Goal: Task Accomplishment & Management: Complete application form

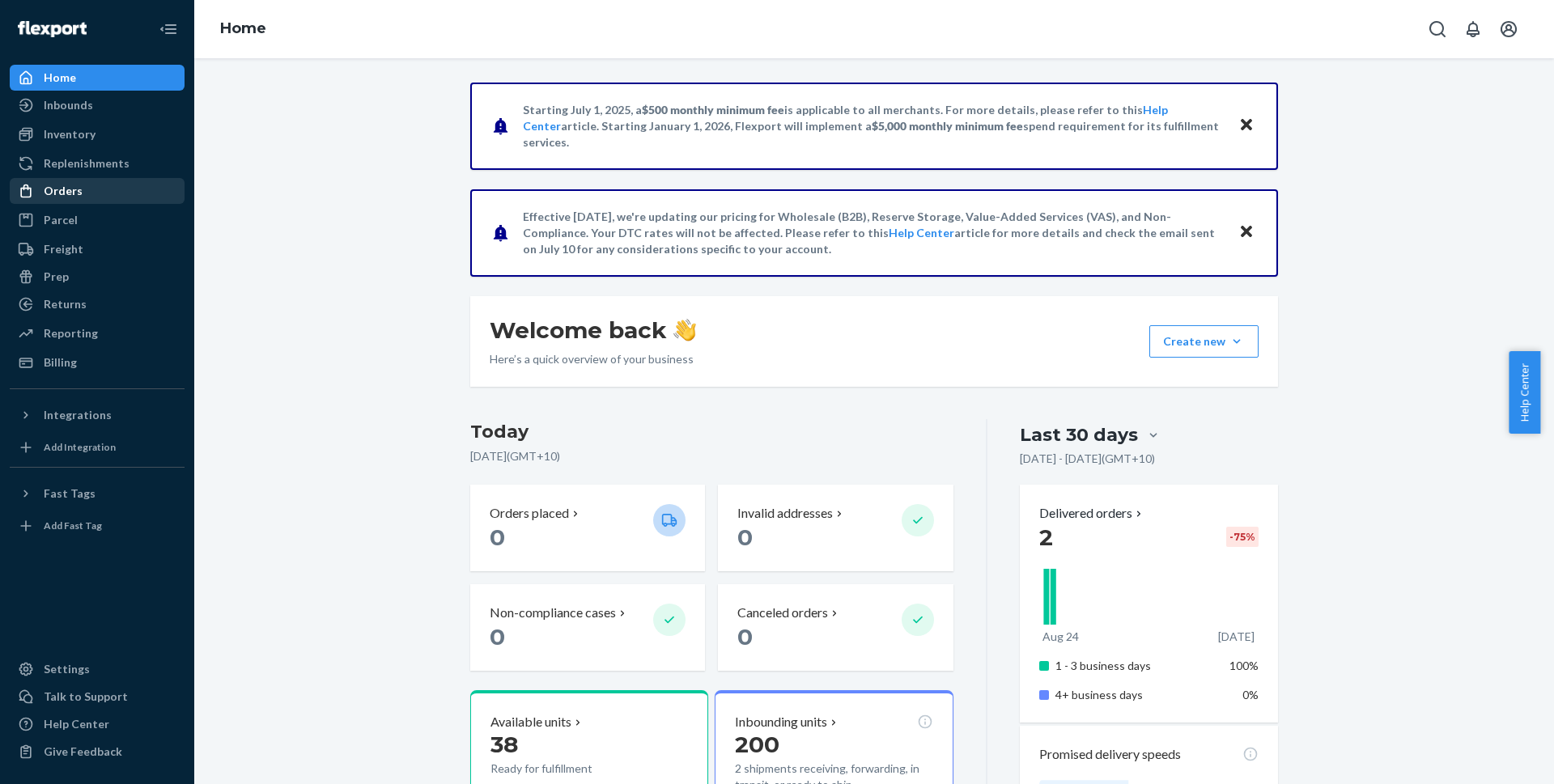
click at [60, 189] on div "Orders" at bounding box center [63, 191] width 39 height 16
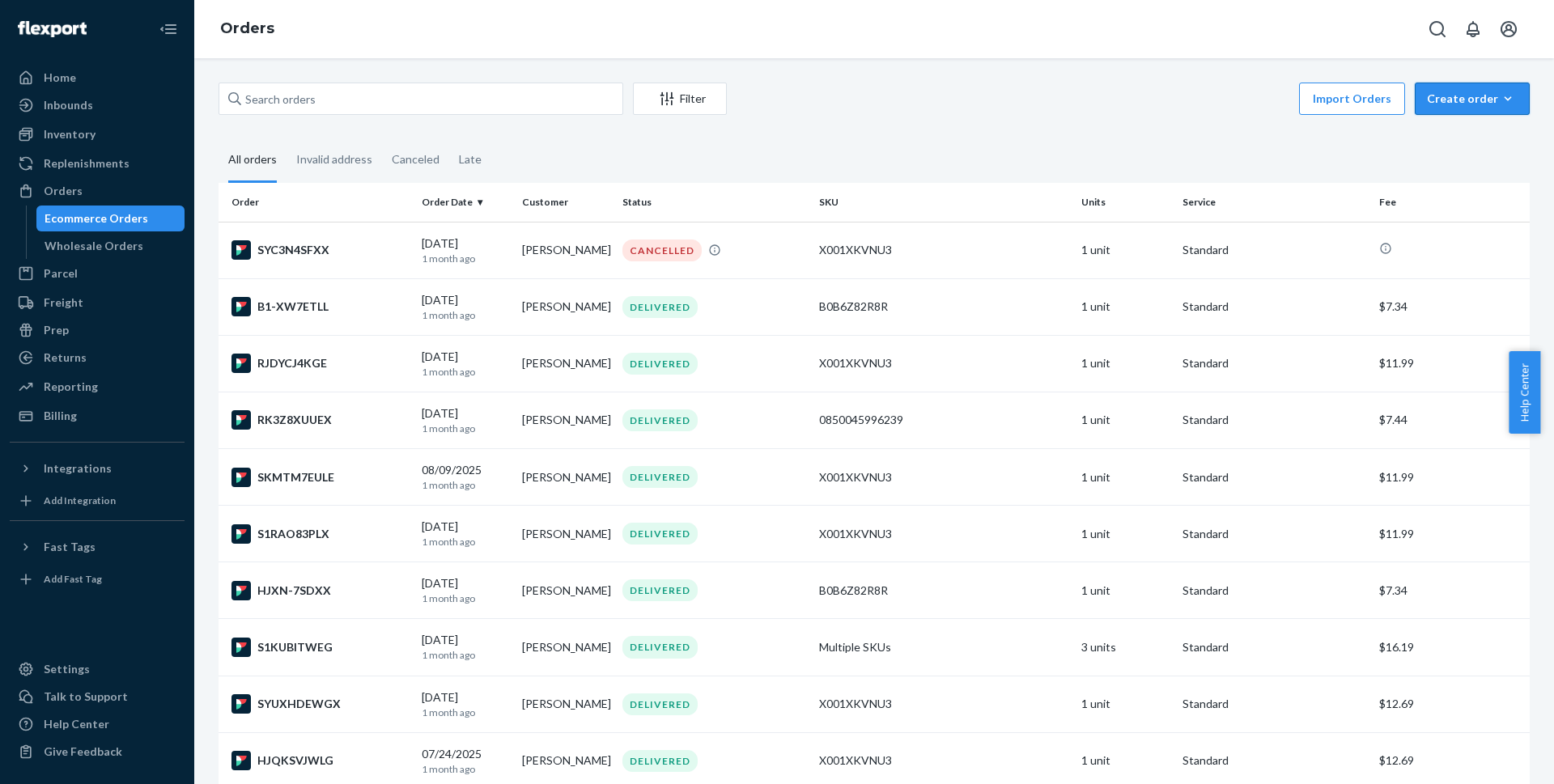
click at [1451, 99] on div "Create order" at bounding box center [1473, 99] width 91 height 16
click at [1443, 133] on span "Ecommerce order" at bounding box center [1482, 137] width 101 height 11
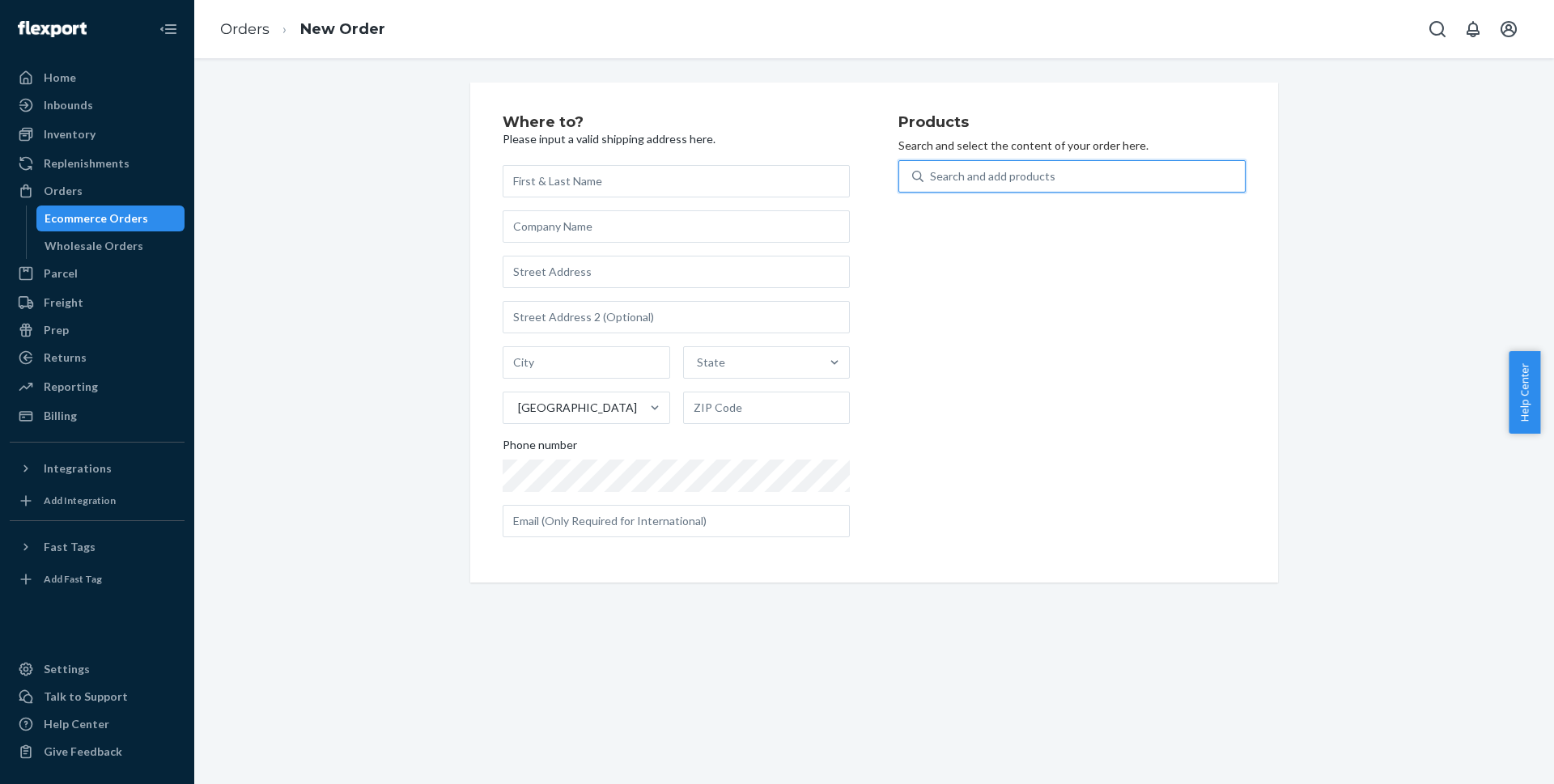
click at [1014, 182] on div "Search and add products" at bounding box center [993, 177] width 126 height 16
click at [932, 182] on input "0 results available. Use Up and Down to choose options, press Enter to select t…" at bounding box center [931, 177] width 2 height 16
type input "co"
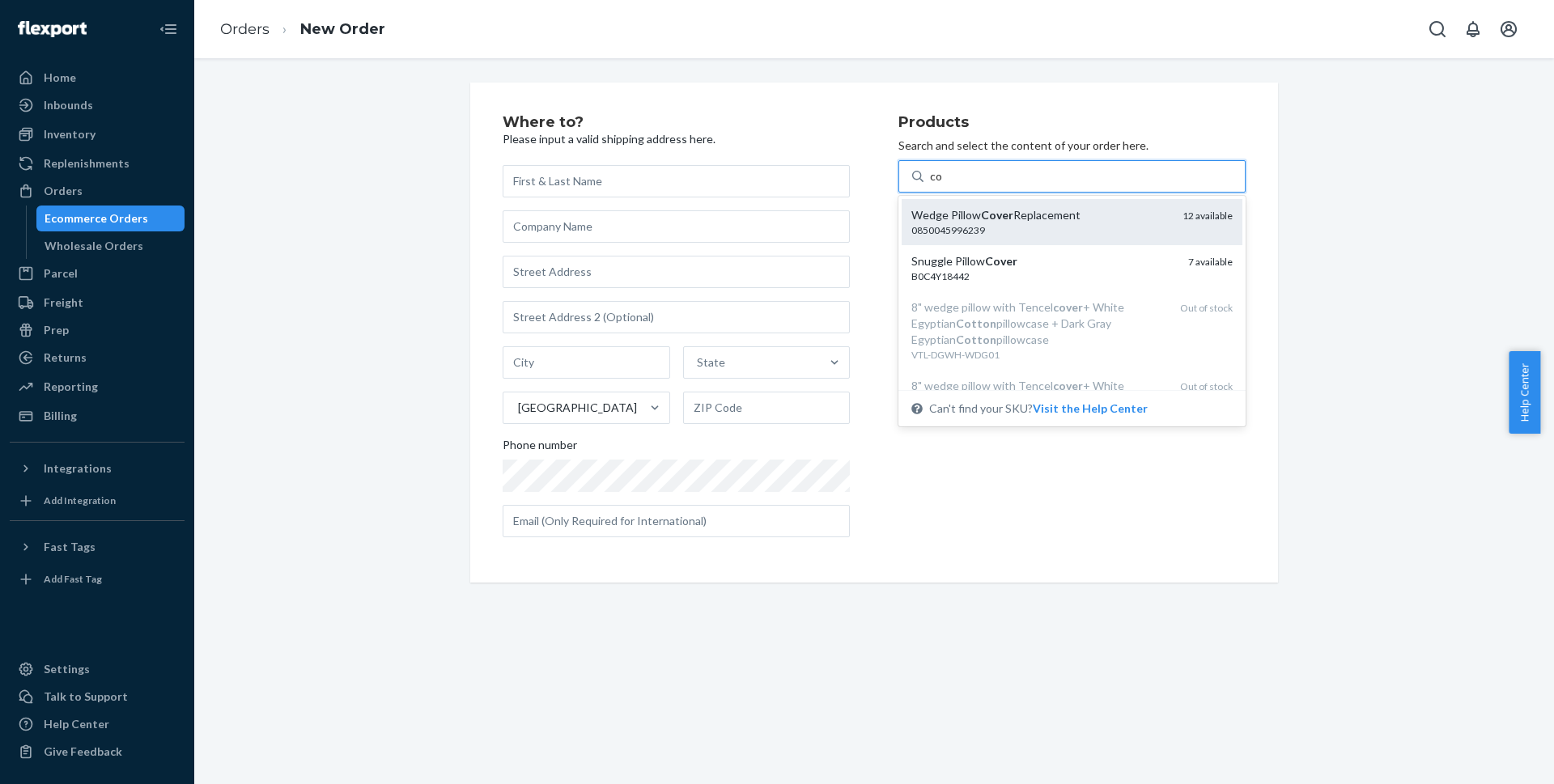
click at [955, 225] on div "0850045996239" at bounding box center [1040, 231] width 258 height 14
click at [944, 185] on input "co" at bounding box center [937, 177] width 14 height 16
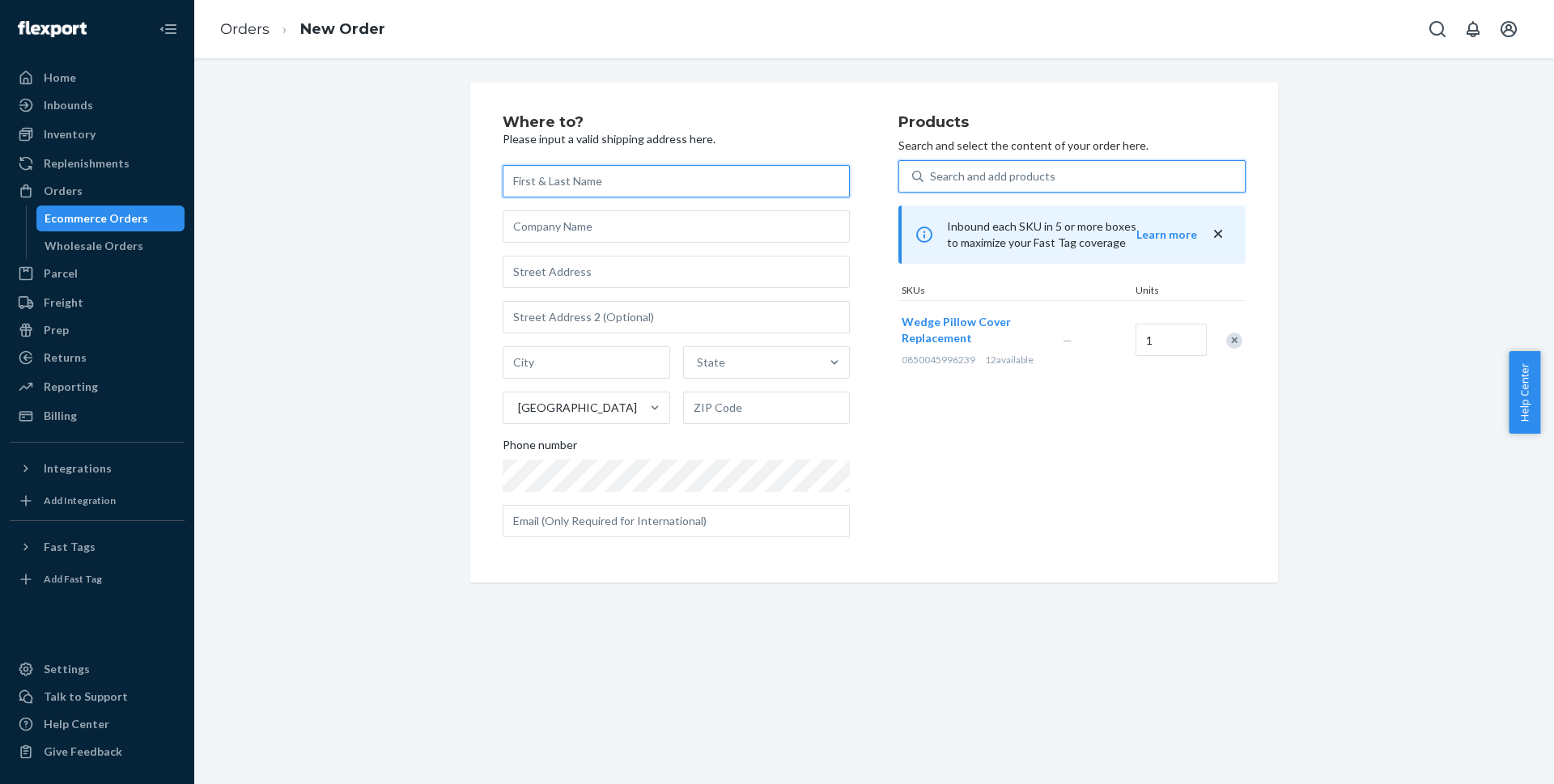
click at [529, 192] on input "text" at bounding box center [676, 181] width 347 height 33
paste input "[PERSON_NAME]"
type input "[PERSON_NAME]"
click at [526, 275] on input "text" at bounding box center [676, 271] width 347 height 33
paste input "[STREET_ADDRESS]"
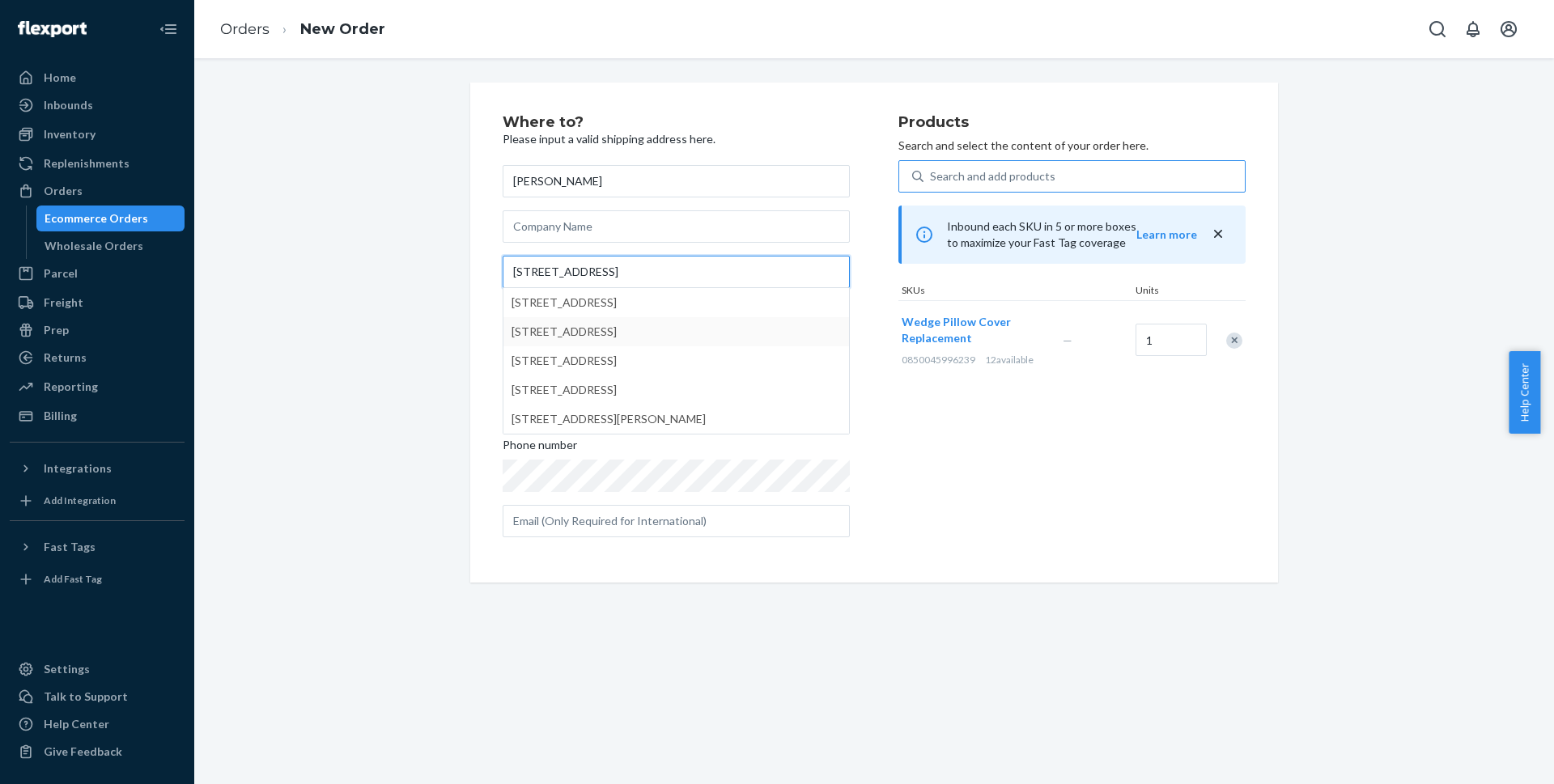
type input "[STREET_ADDRESS]"
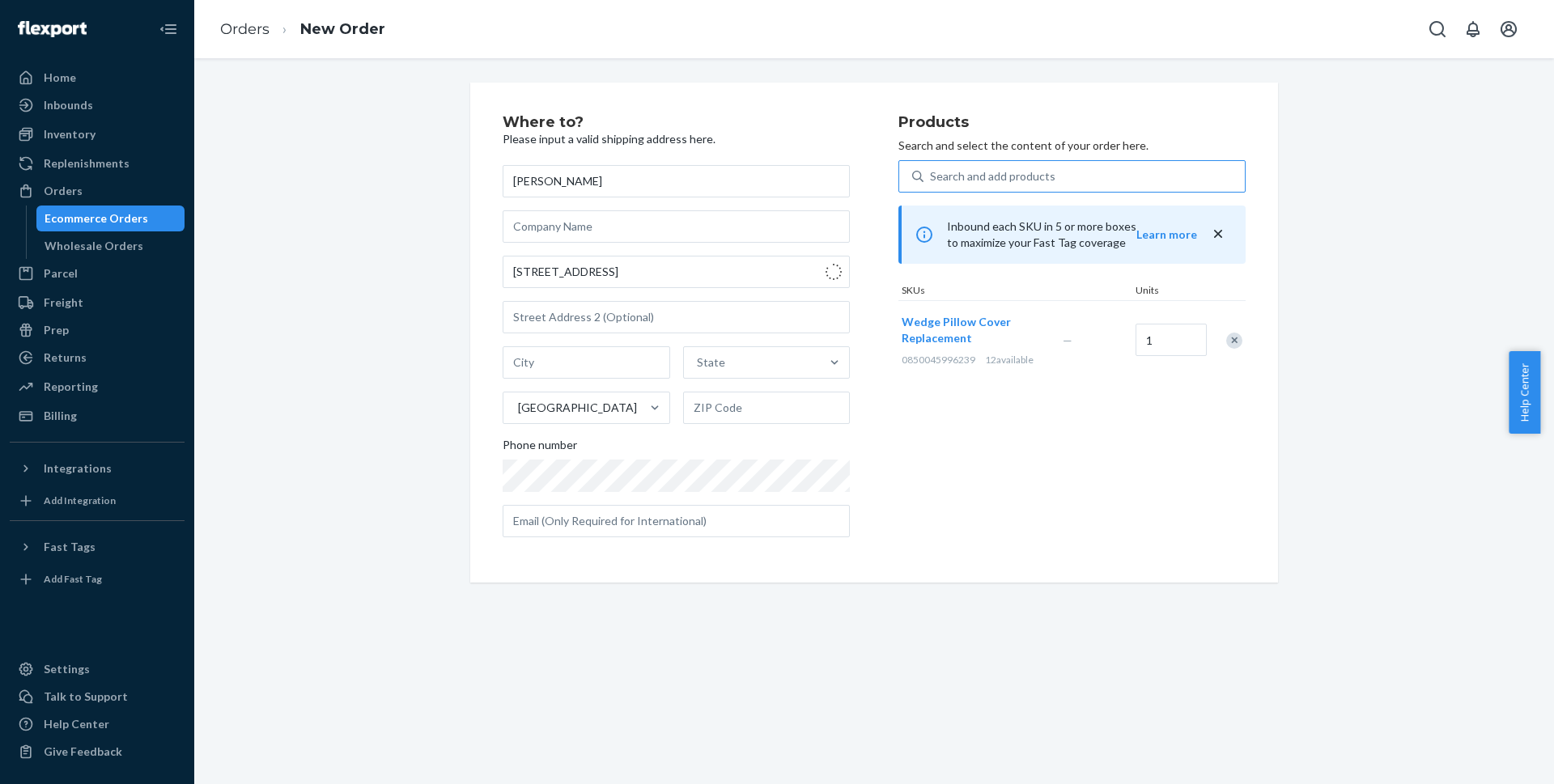
type input "Grand Forks"
type input "58201"
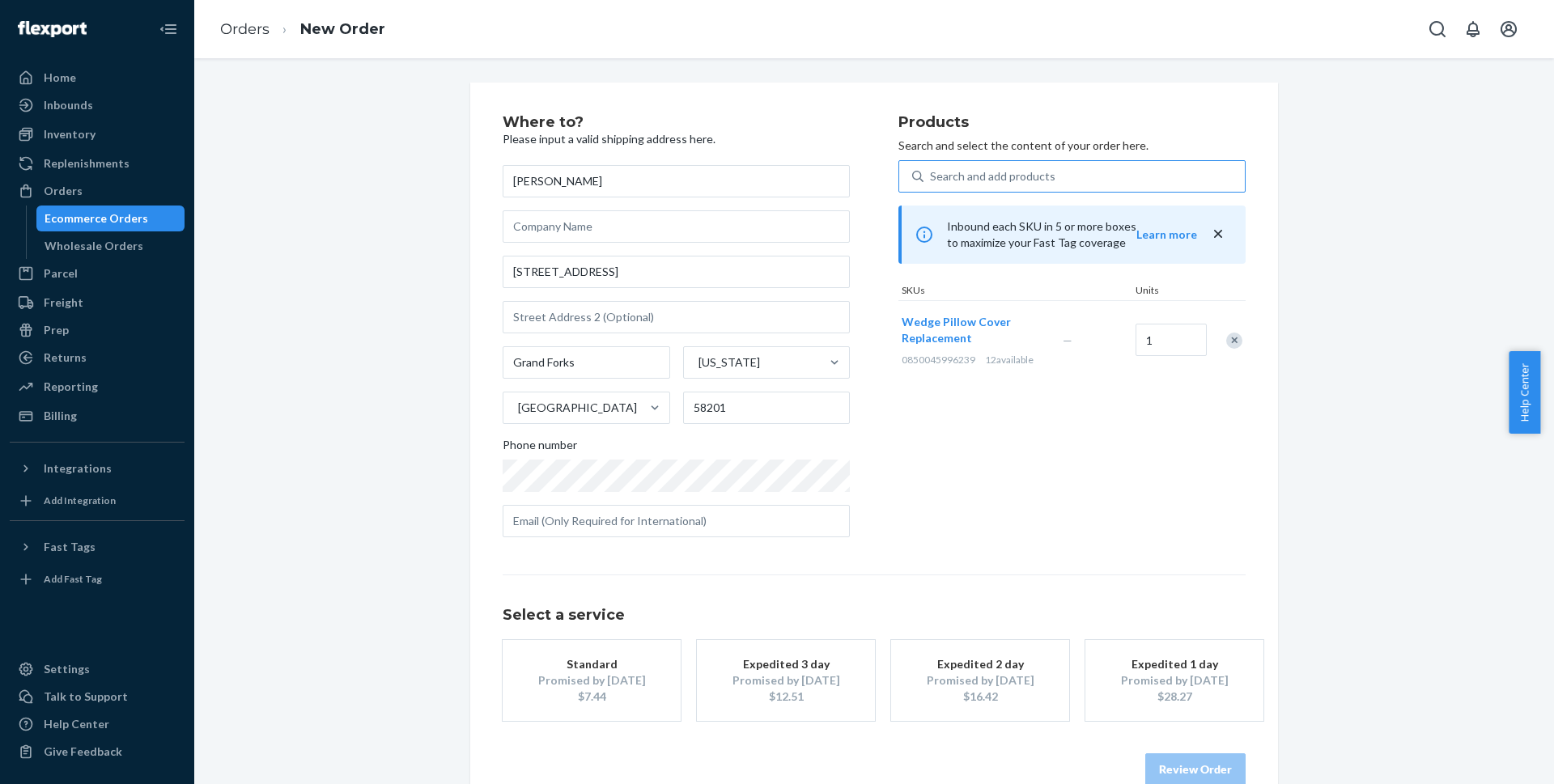
click at [608, 700] on div "$7.44" at bounding box center [591, 696] width 130 height 16
click at [1200, 770] on button "Review Order" at bounding box center [1196, 770] width 101 height 33
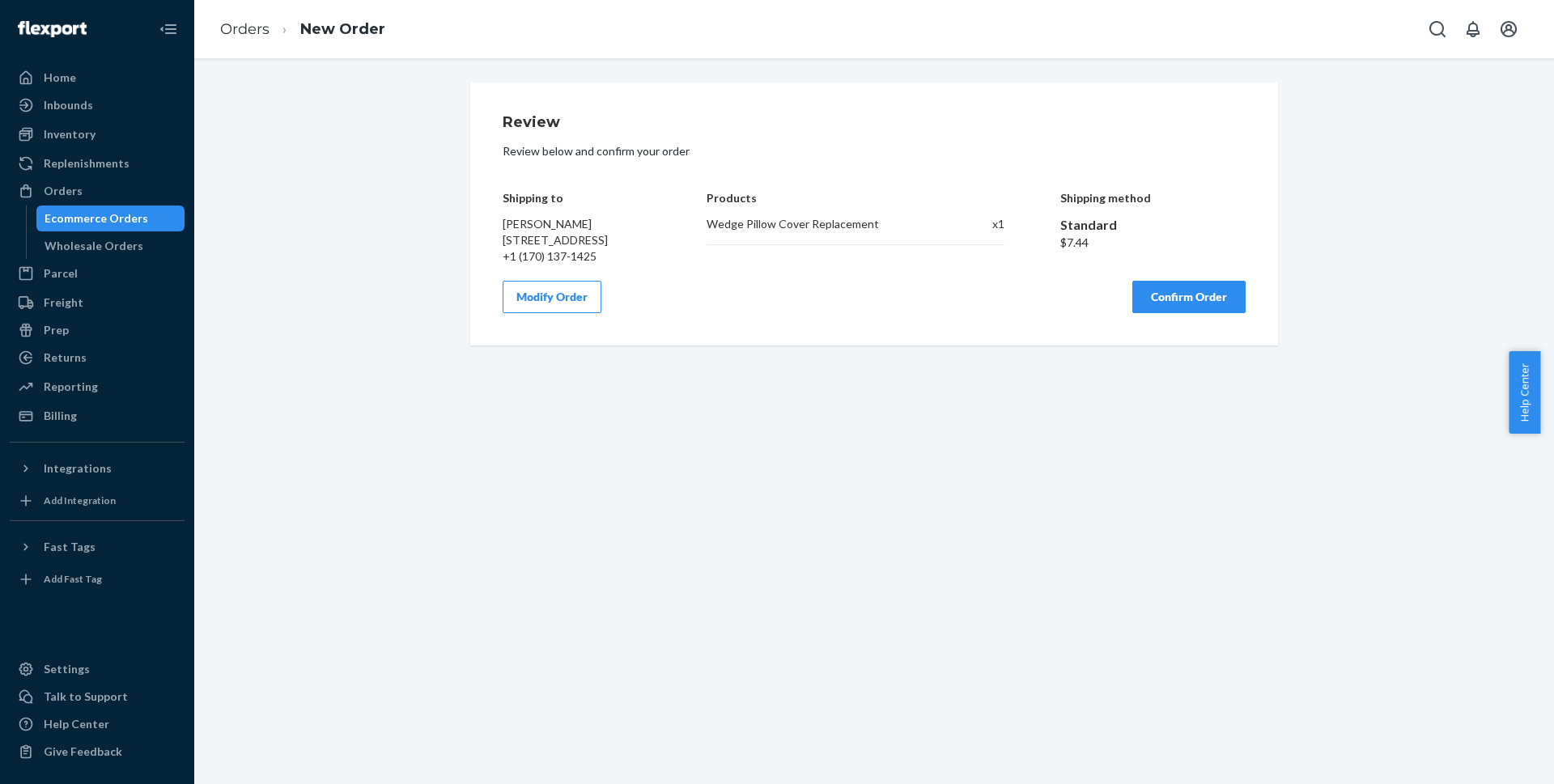
click at [1154, 313] on button "Confirm Order" at bounding box center [1189, 297] width 113 height 33
